Goal: Information Seeking & Learning: Check status

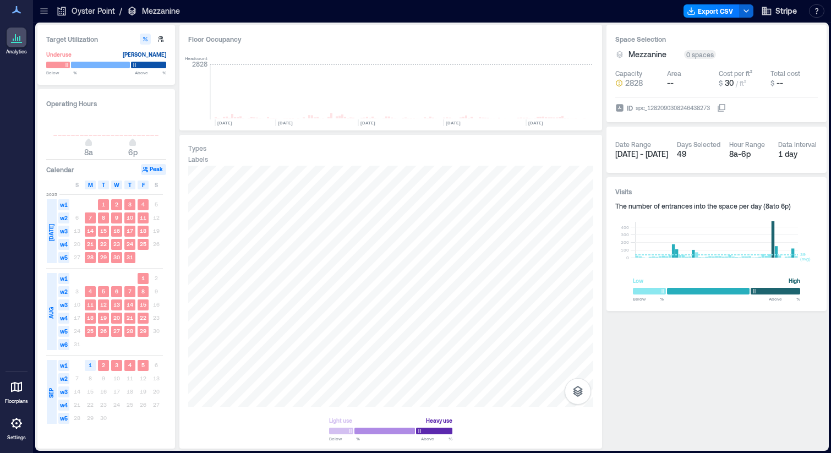
scroll to position [0, 2721]
click at [156, 12] on p "Mezzanine" at bounding box center [161, 11] width 38 height 11
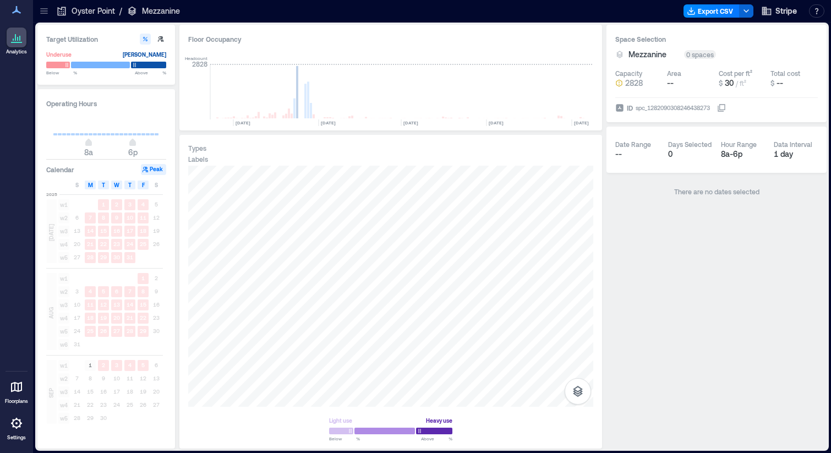
click at [150, 12] on p "Mezzanine" at bounding box center [161, 11] width 38 height 11
click at [138, 10] on div "Mezzanine" at bounding box center [153, 11] width 53 height 11
click at [133, 9] on icon at bounding box center [132, 11] width 11 height 11
click at [66, 12] on icon at bounding box center [62, 11] width 8 height 9
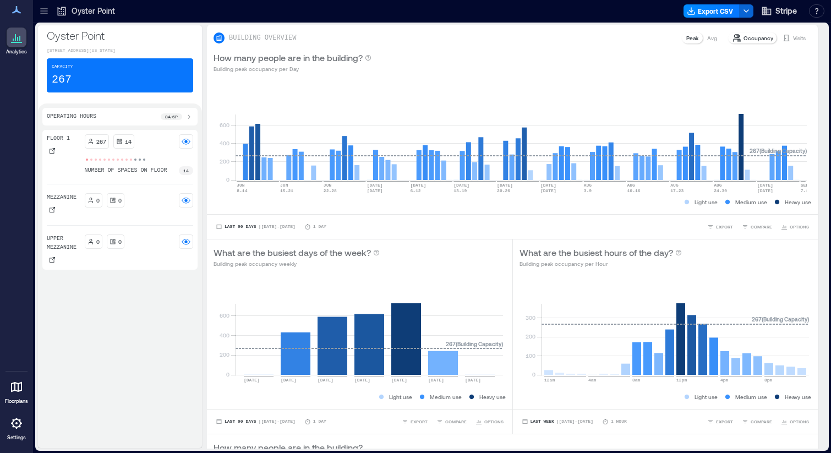
click at [61, 156] on div "Floor 1" at bounding box center [58, 145] width 23 height 22
click at [129, 162] on div at bounding box center [131, 159] width 4 height 4
click at [187, 143] on circle at bounding box center [185, 141] width 3 height 3
click at [164, 157] on div "267 14 number of spaces on floor 14" at bounding box center [139, 154] width 109 height 41
click at [58, 155] on div "Floor 1" at bounding box center [58, 145] width 23 height 22
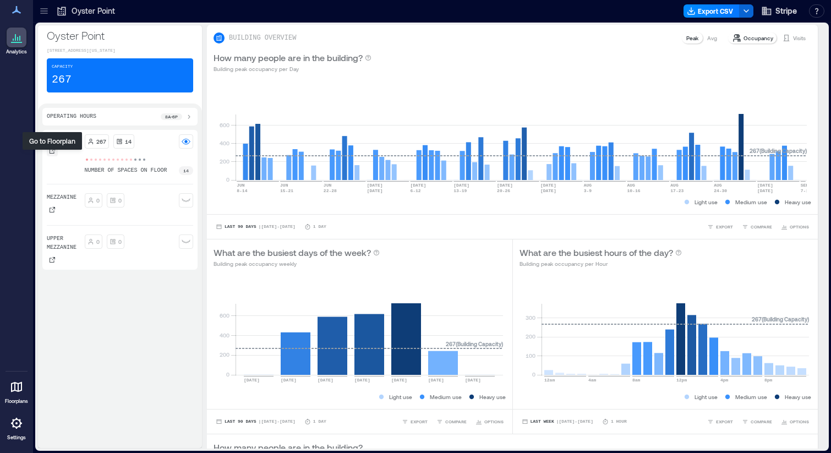
click at [50, 154] on icon at bounding box center [53, 151] width 6 height 6
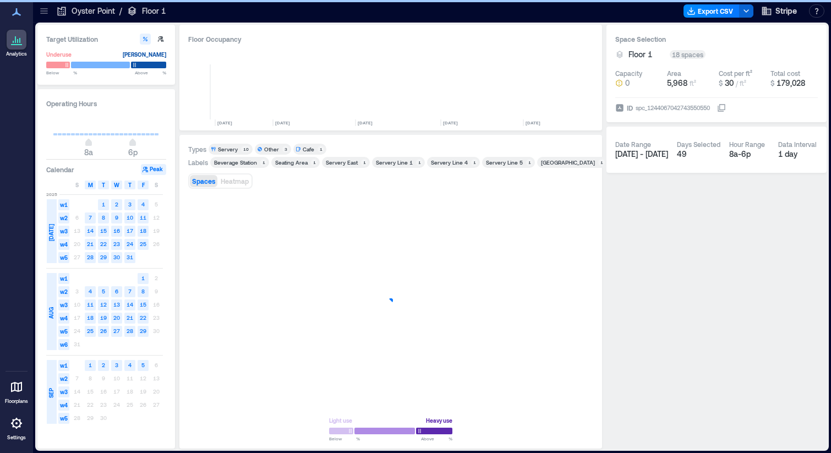
scroll to position [0, 2718]
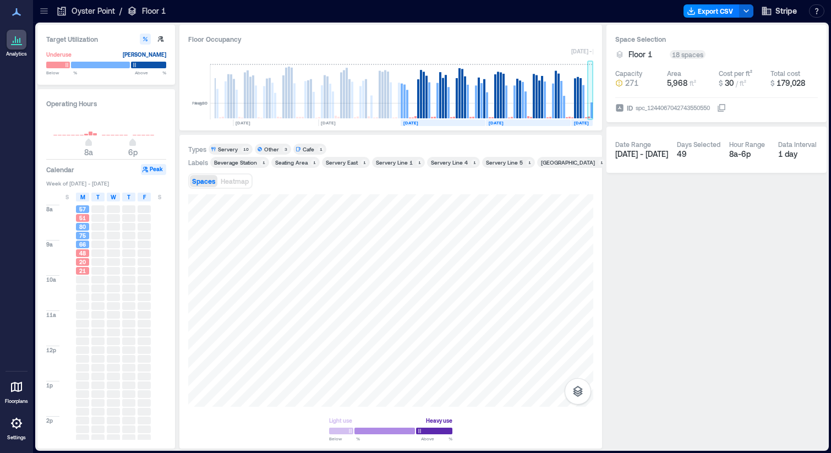
click at [589, 101] on rect at bounding box center [591, 91] width 6 height 55
